Goal: Find specific page/section: Find specific page/section

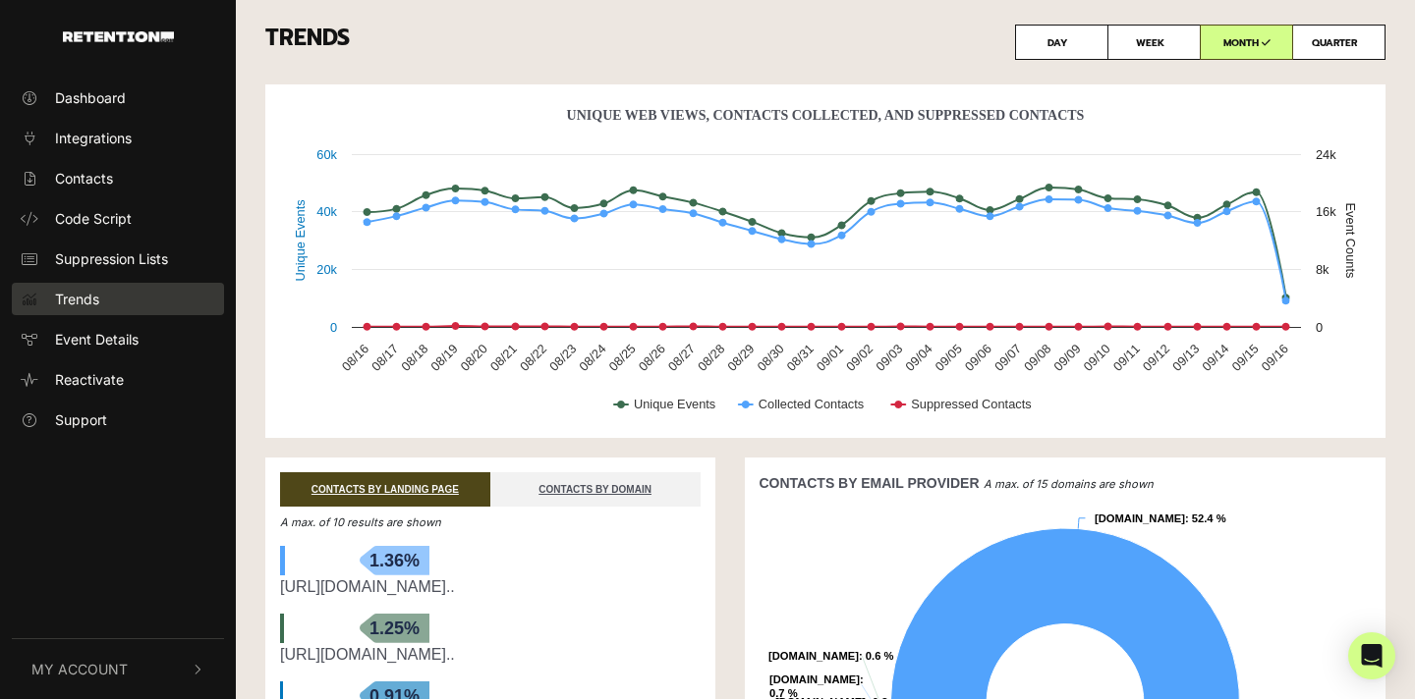
click at [84, 304] on span "Trends" at bounding box center [77, 299] width 44 height 21
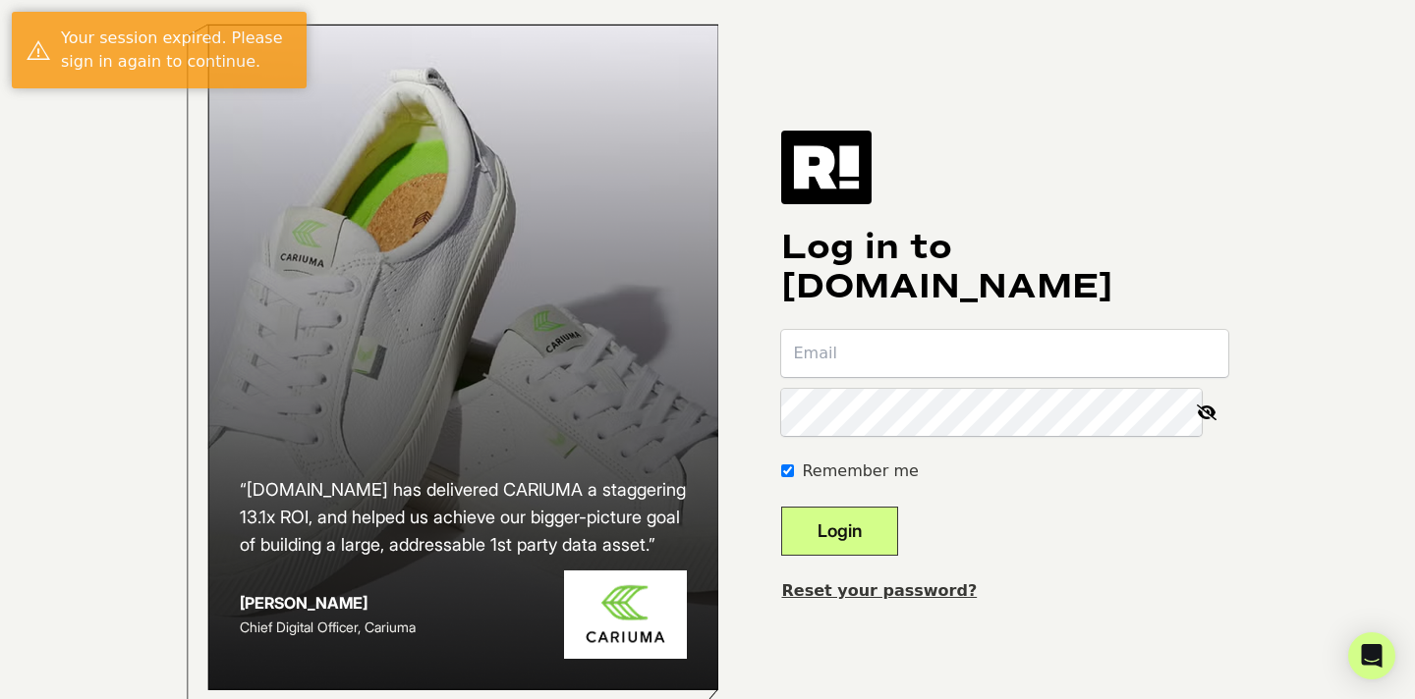
type input "pnilsson@healthcentral.com"
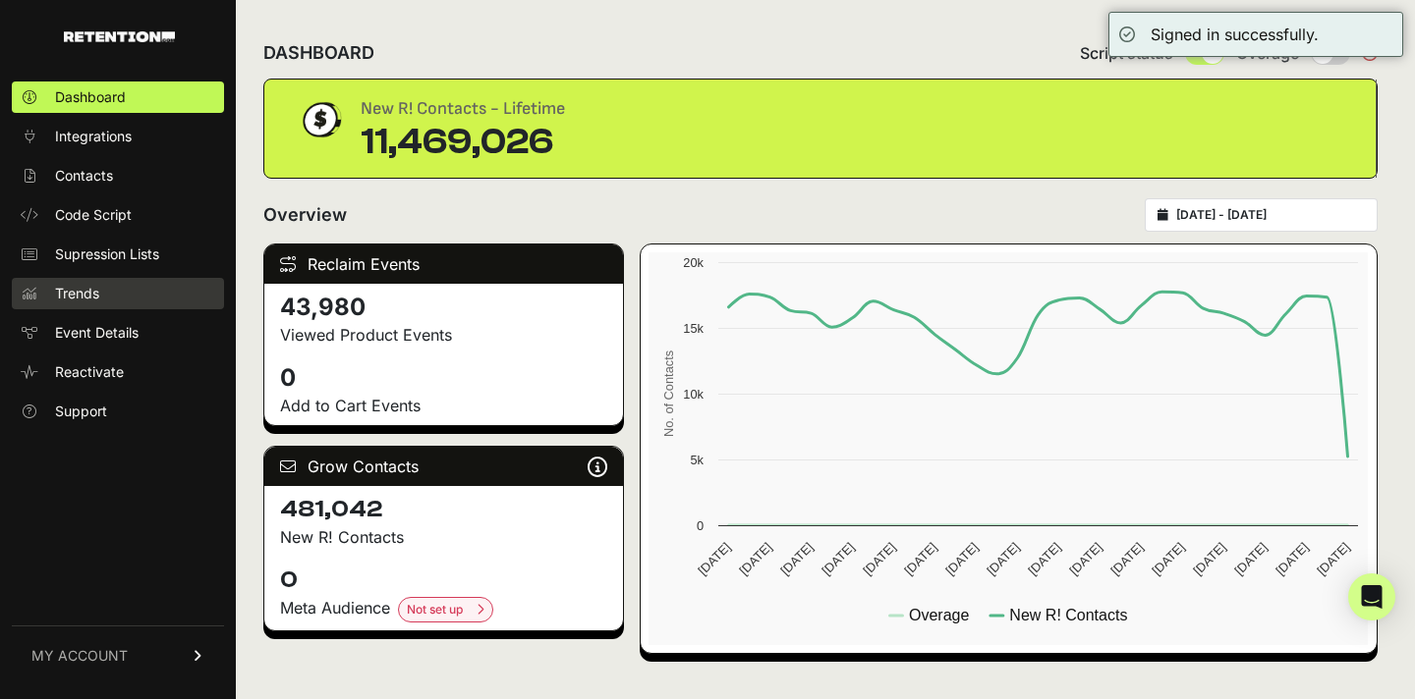
click at [90, 295] on span "Trends" at bounding box center [77, 294] width 44 height 20
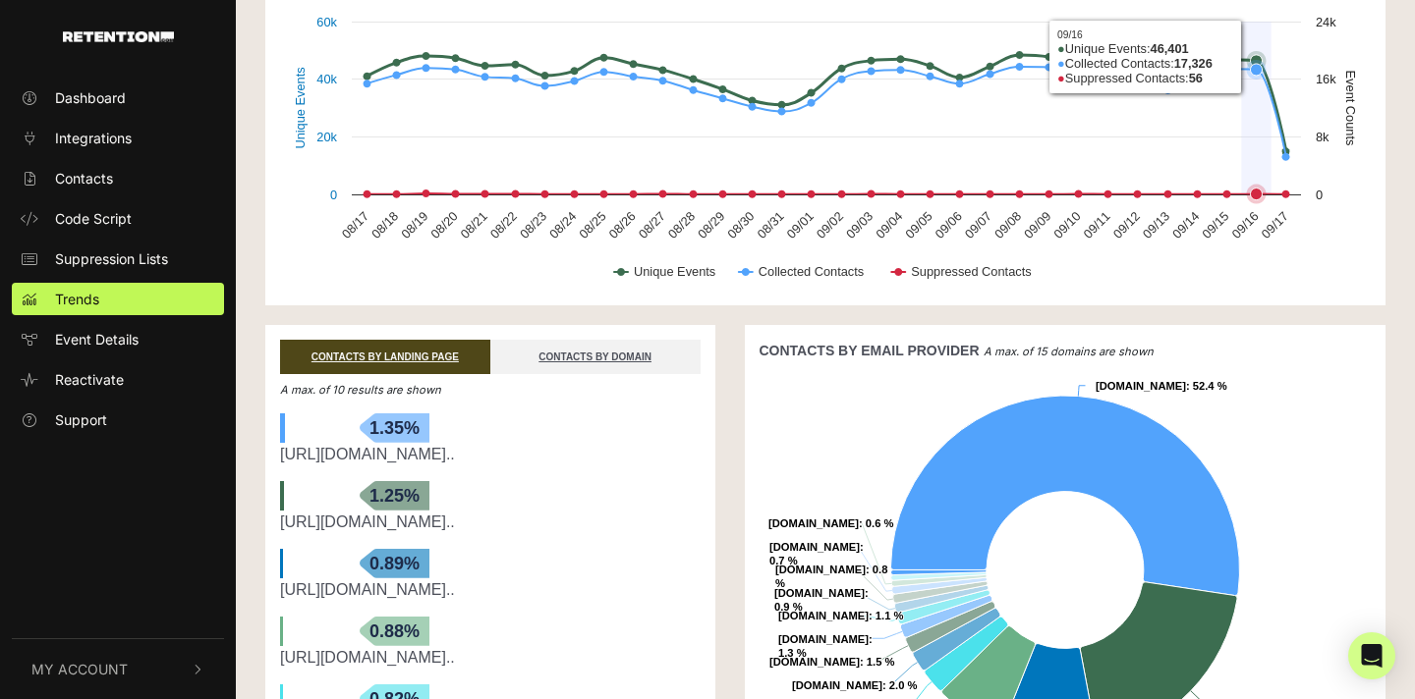
scroll to position [136, 0]
